Goal: Information Seeking & Learning: Learn about a topic

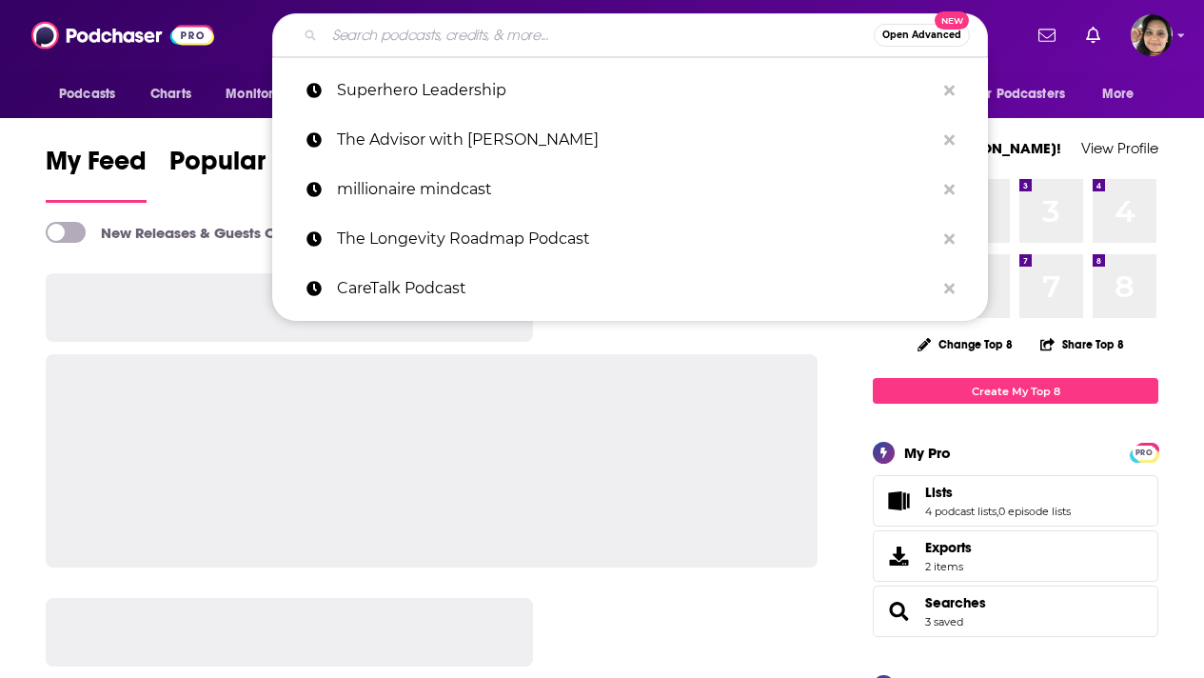
click at [433, 33] on input "Search podcasts, credits, & more..." at bounding box center [599, 35] width 549 height 30
paste input "Speaking of Supply Chain Podcast"
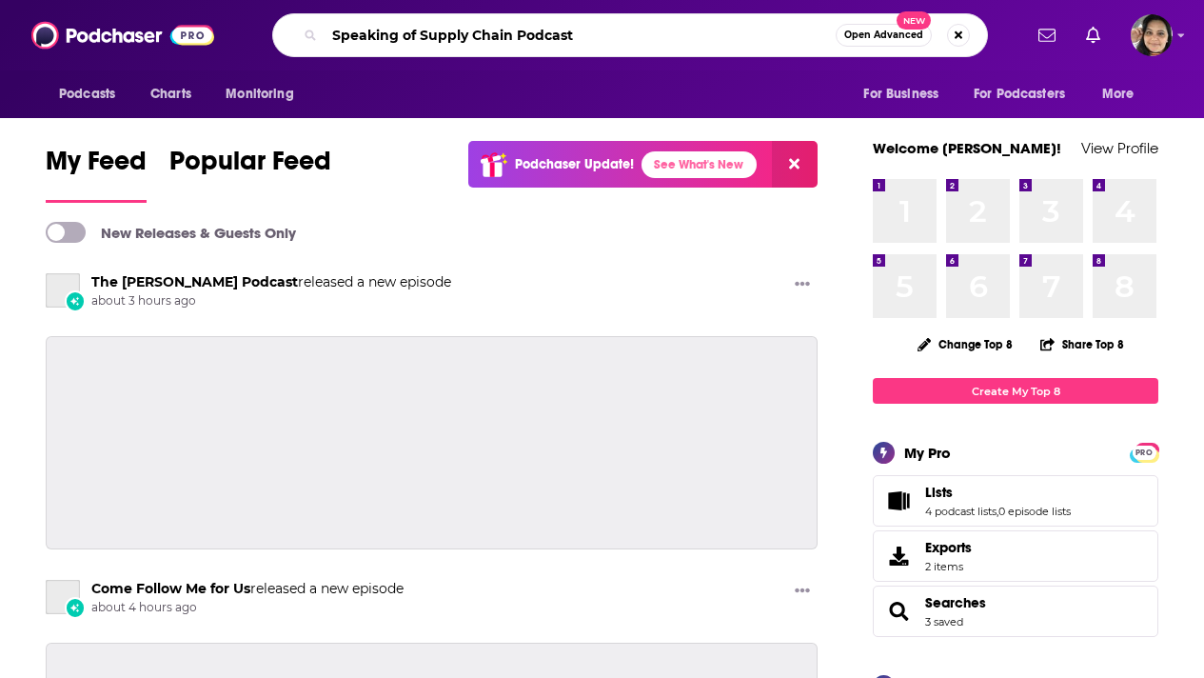
type input "Speaking of Supply Chain Podcast"
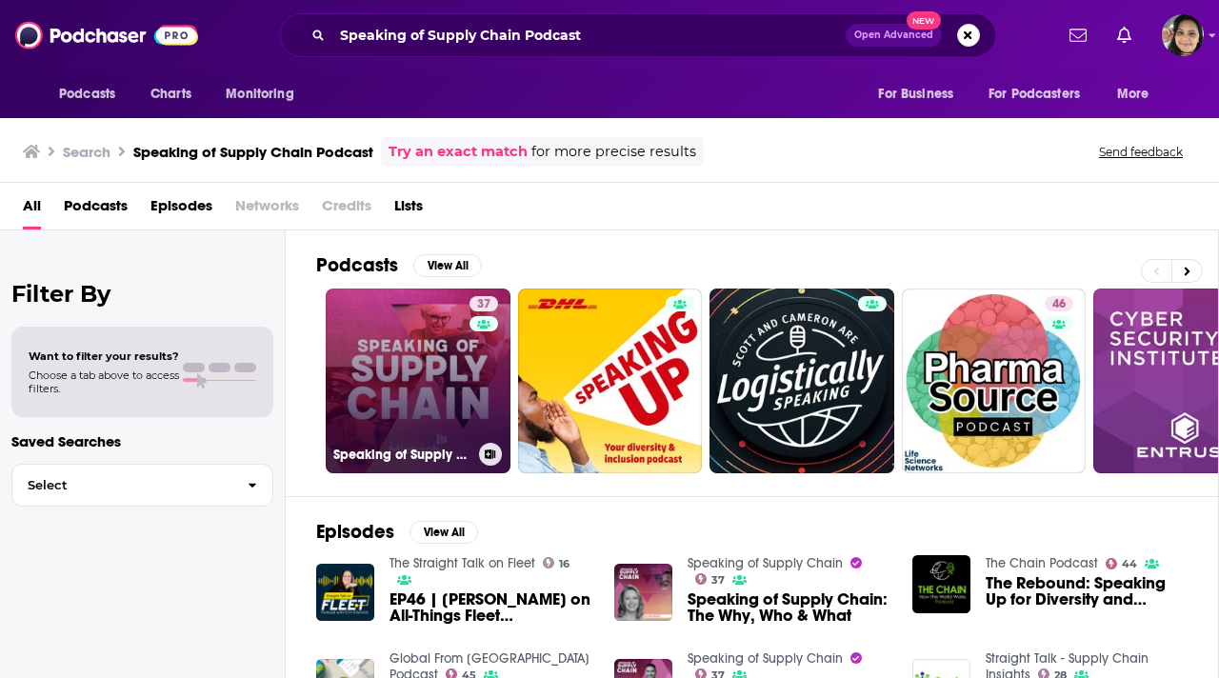
click at [387, 366] on link "37 Speaking of Supply Chain" at bounding box center [418, 380] width 185 height 185
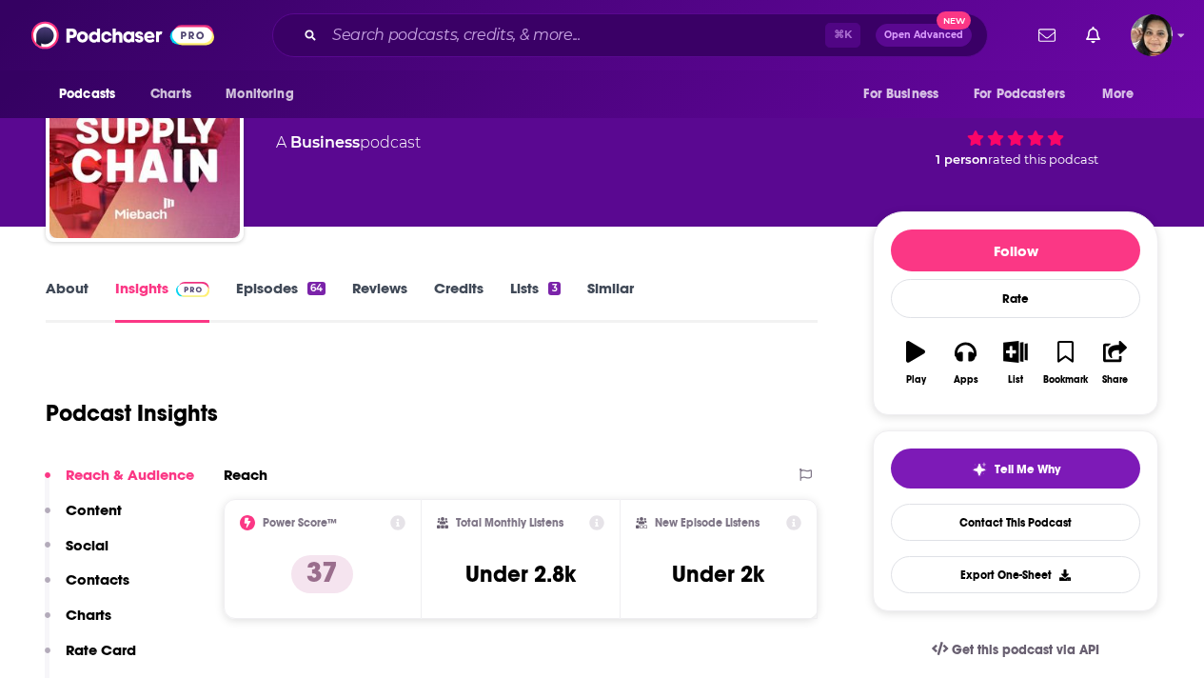
scroll to position [133, 0]
